Goal: Task Accomplishment & Management: Use online tool/utility

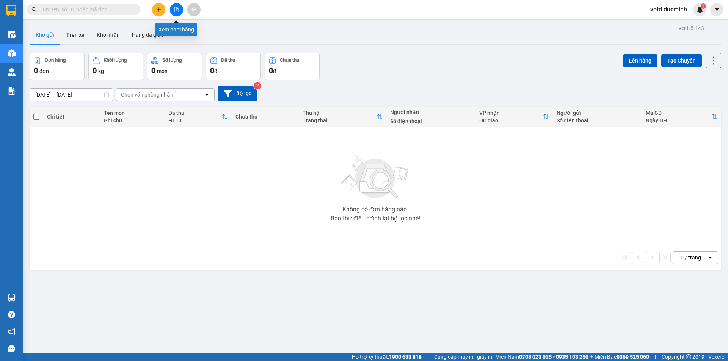
click at [179, 10] on icon "file-add" at bounding box center [176, 9] width 5 height 5
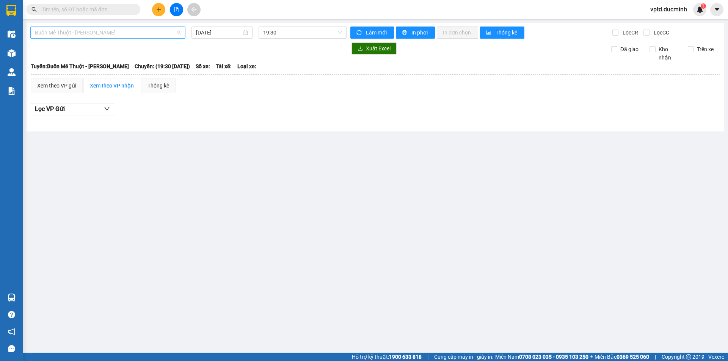
click at [158, 31] on span "Buôn Mê Thuột - [PERSON_NAME]" at bounding box center [108, 32] width 146 height 11
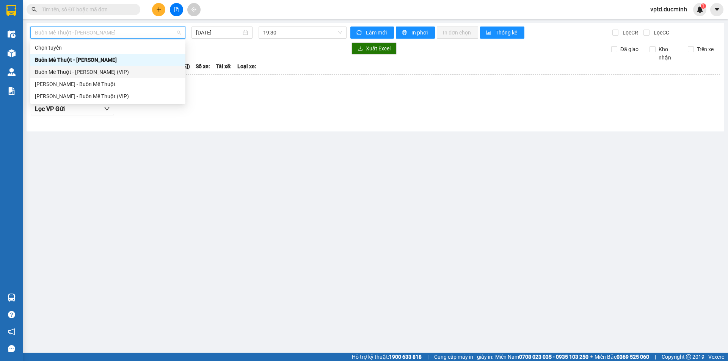
click at [119, 71] on div "Buôn Mê Thuột - [PERSON_NAME] (VIP)" at bounding box center [108, 72] width 146 height 8
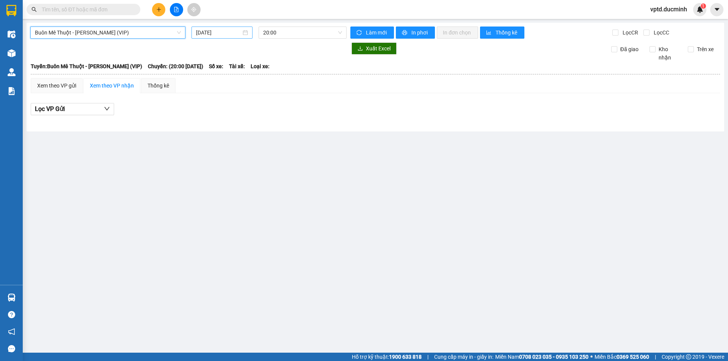
click at [233, 32] on input "[DATE]" at bounding box center [218, 32] width 45 height 8
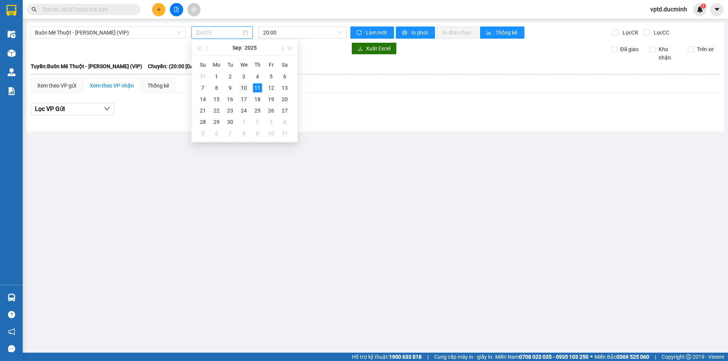
click at [246, 88] on div "10" at bounding box center [243, 87] width 9 height 9
type input "[DATE]"
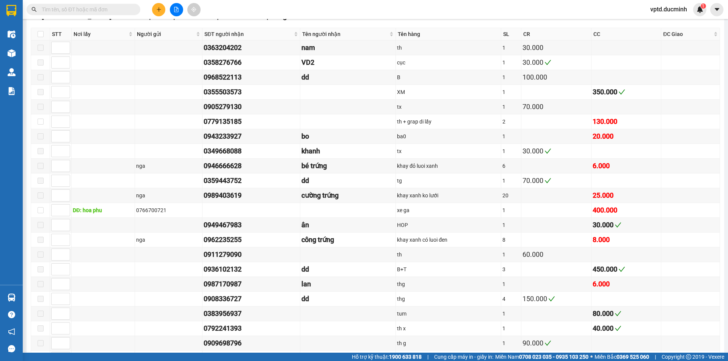
scroll to position [682, 0]
